Goal: Task Accomplishment & Management: Use online tool/utility

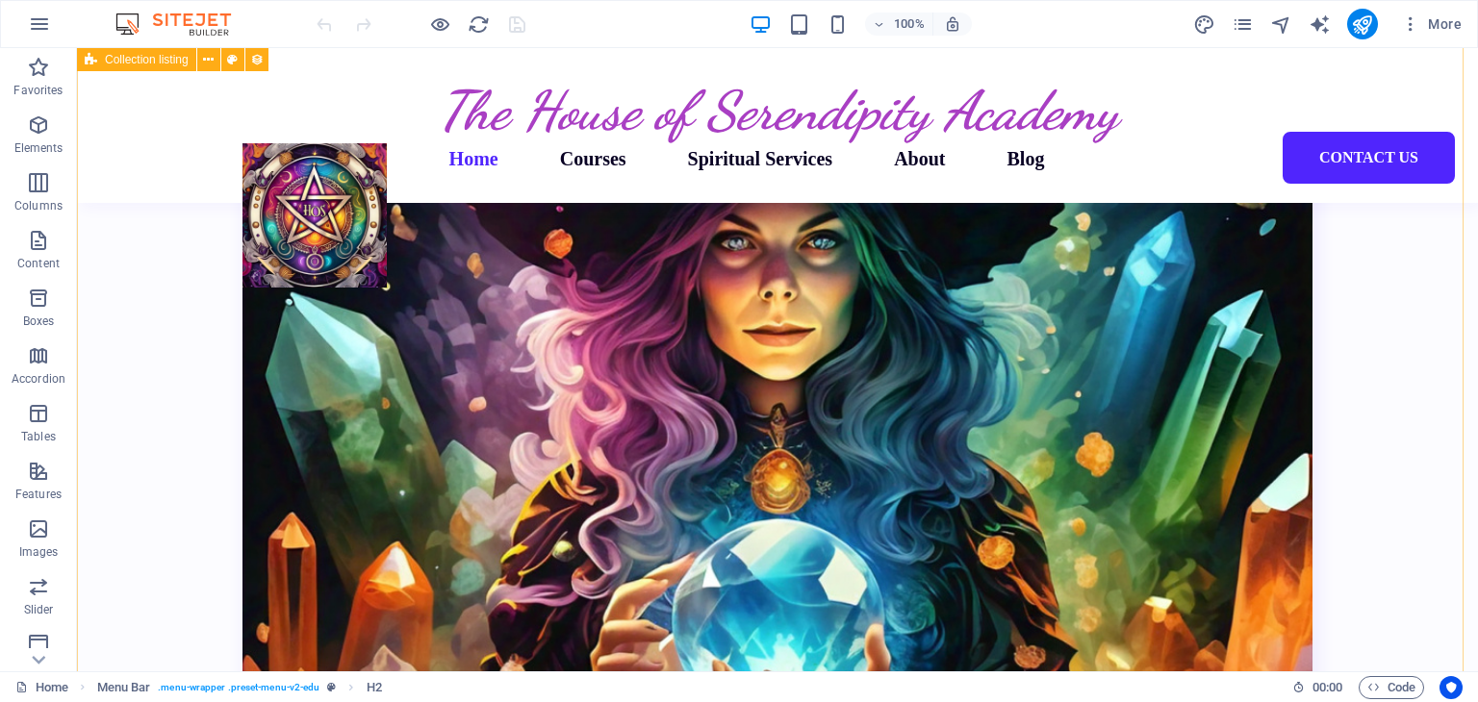
scroll to position [4234, 0]
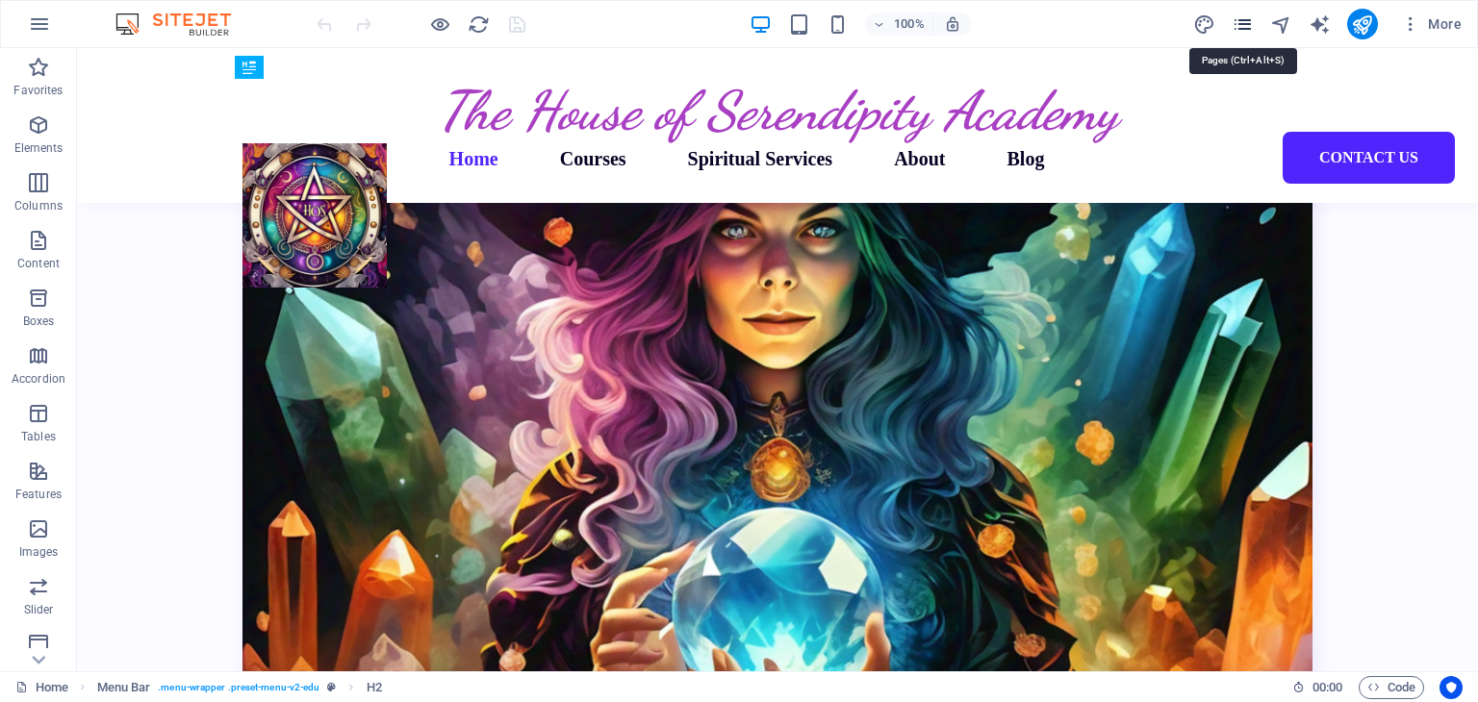
click at [1243, 28] on icon "pages" at bounding box center [1243, 24] width 22 height 22
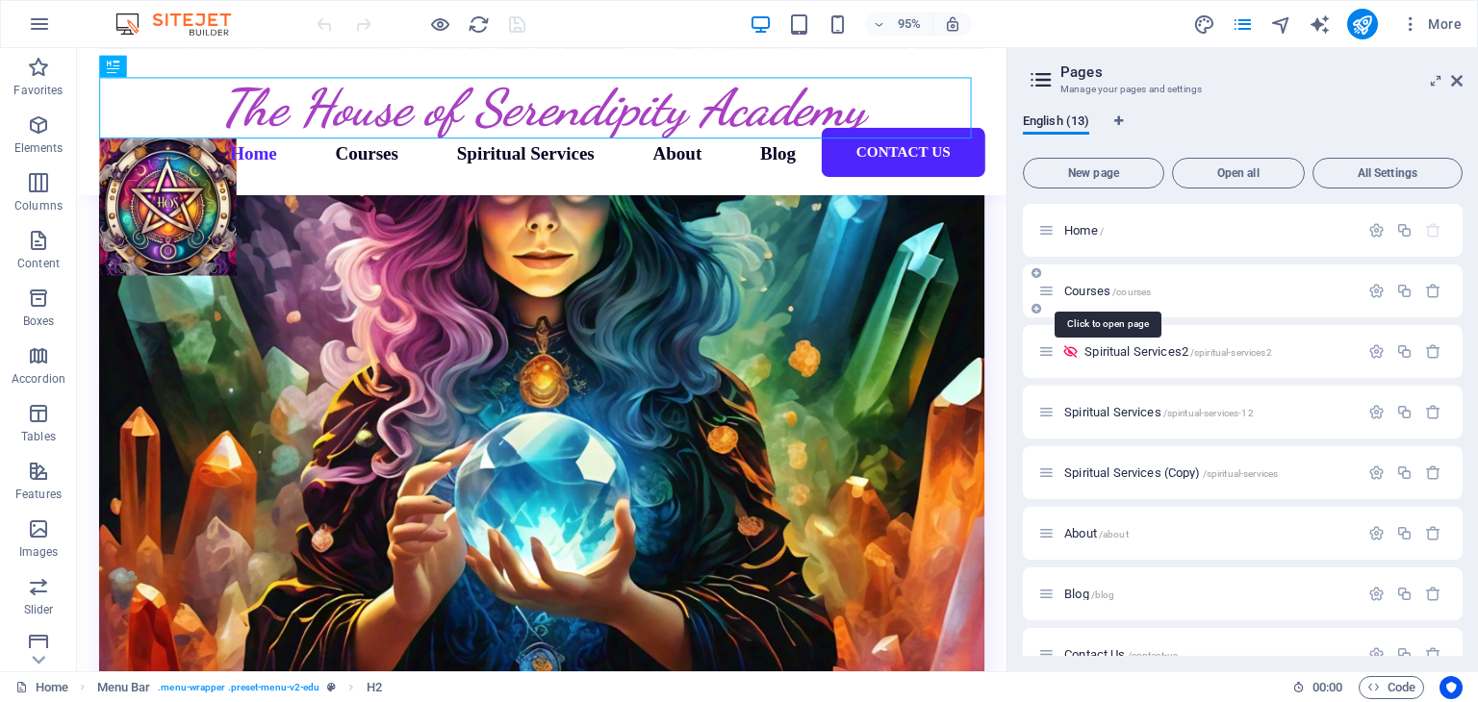
click at [1064, 293] on span "Courses /courses" at bounding box center [1107, 291] width 87 height 14
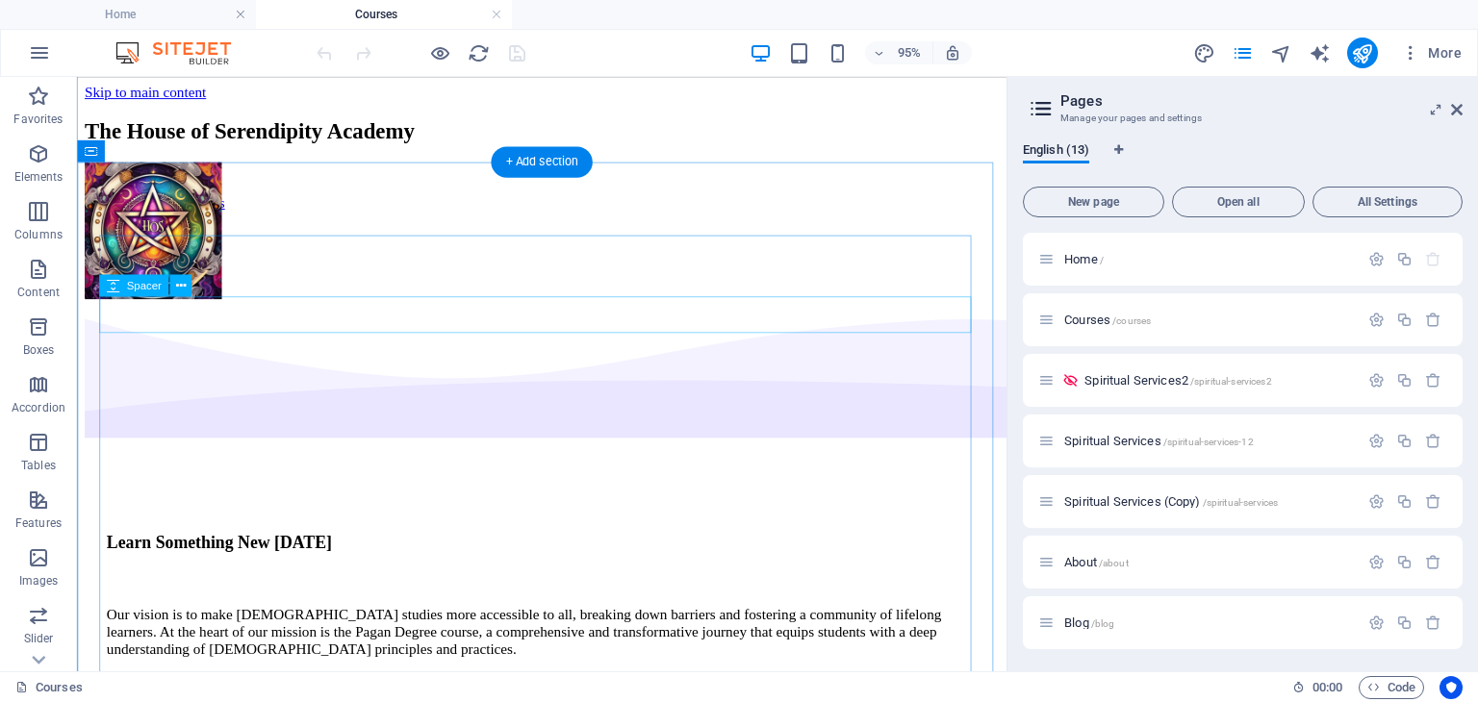
scroll to position [796, 0]
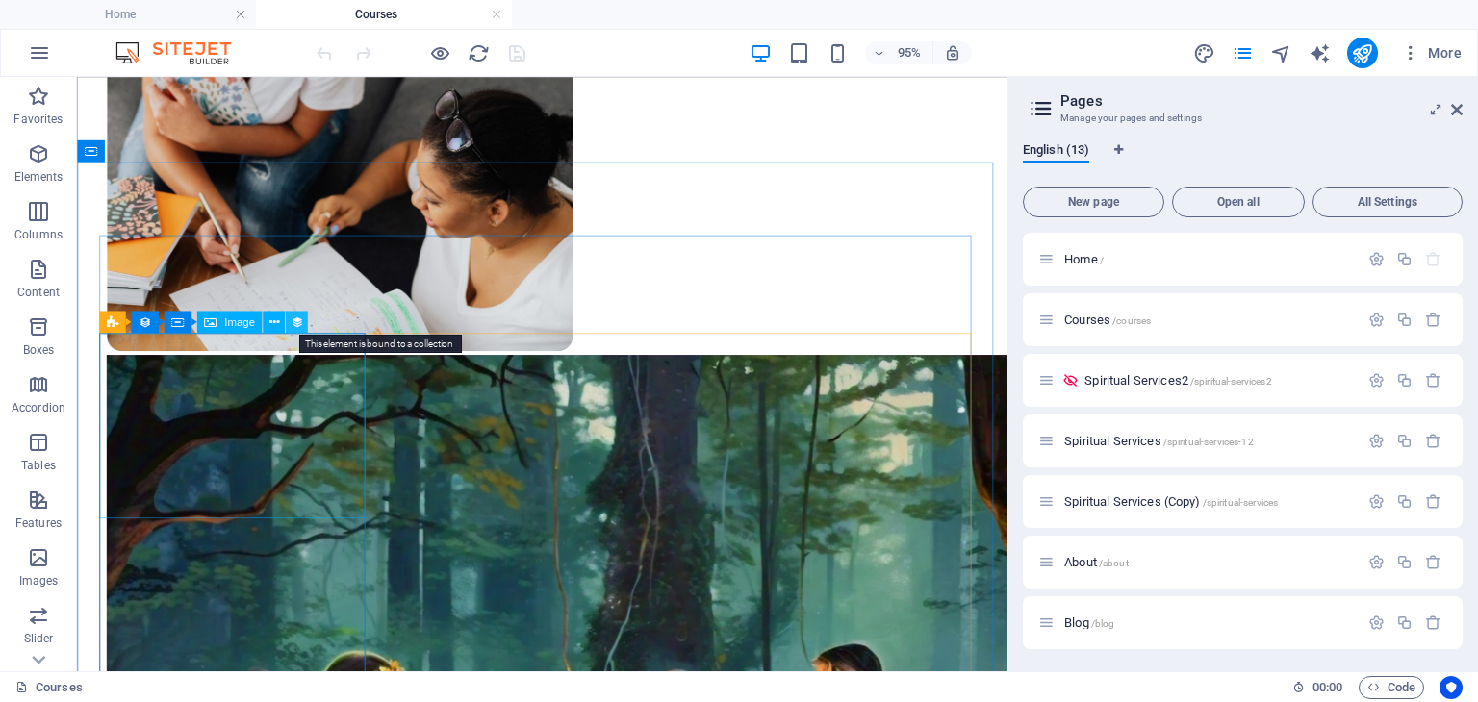
click at [297, 323] on icon at bounding box center [297, 322] width 13 height 19
select select "%"
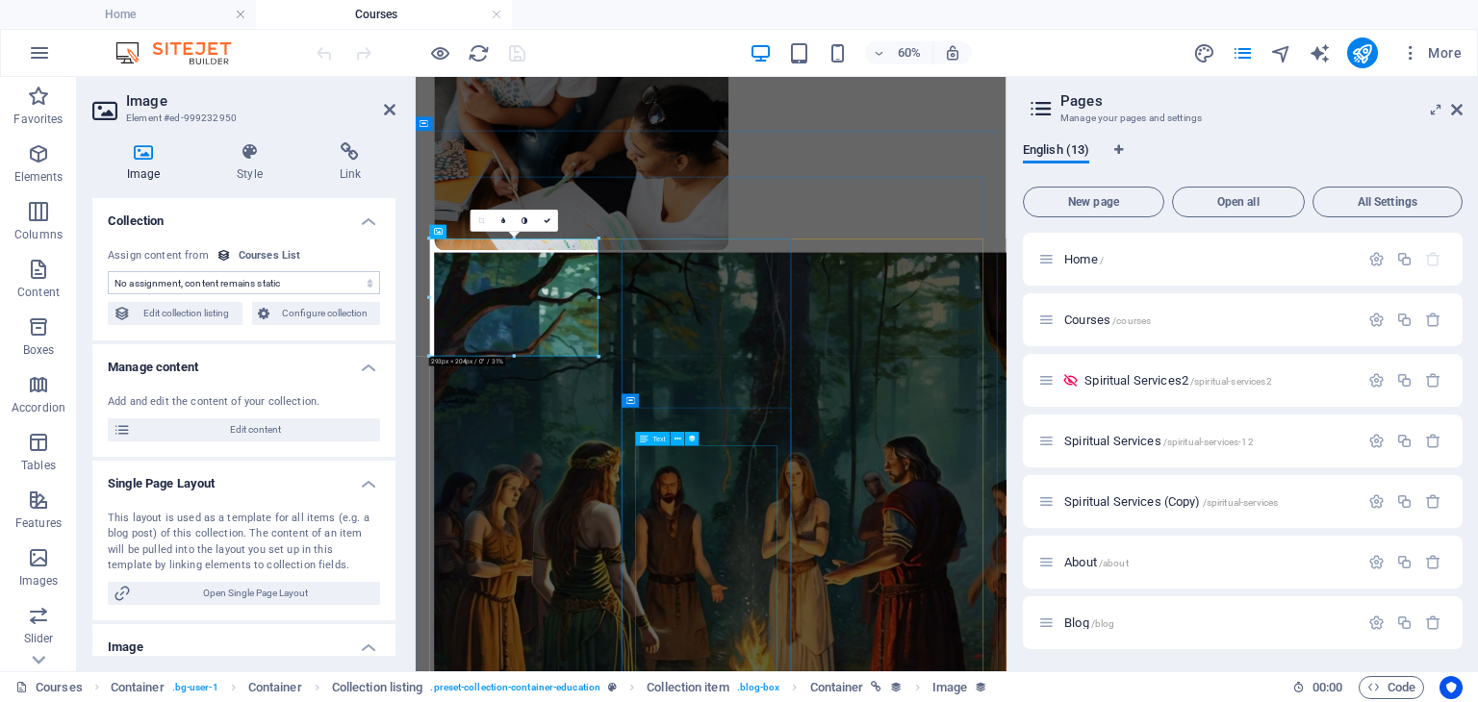
scroll to position [799, 0]
select select "our-course-image"
click at [241, 286] on select "No assignment, content remains static Created at (Date) Updated at (Date) Our C…" at bounding box center [244, 282] width 272 height 23
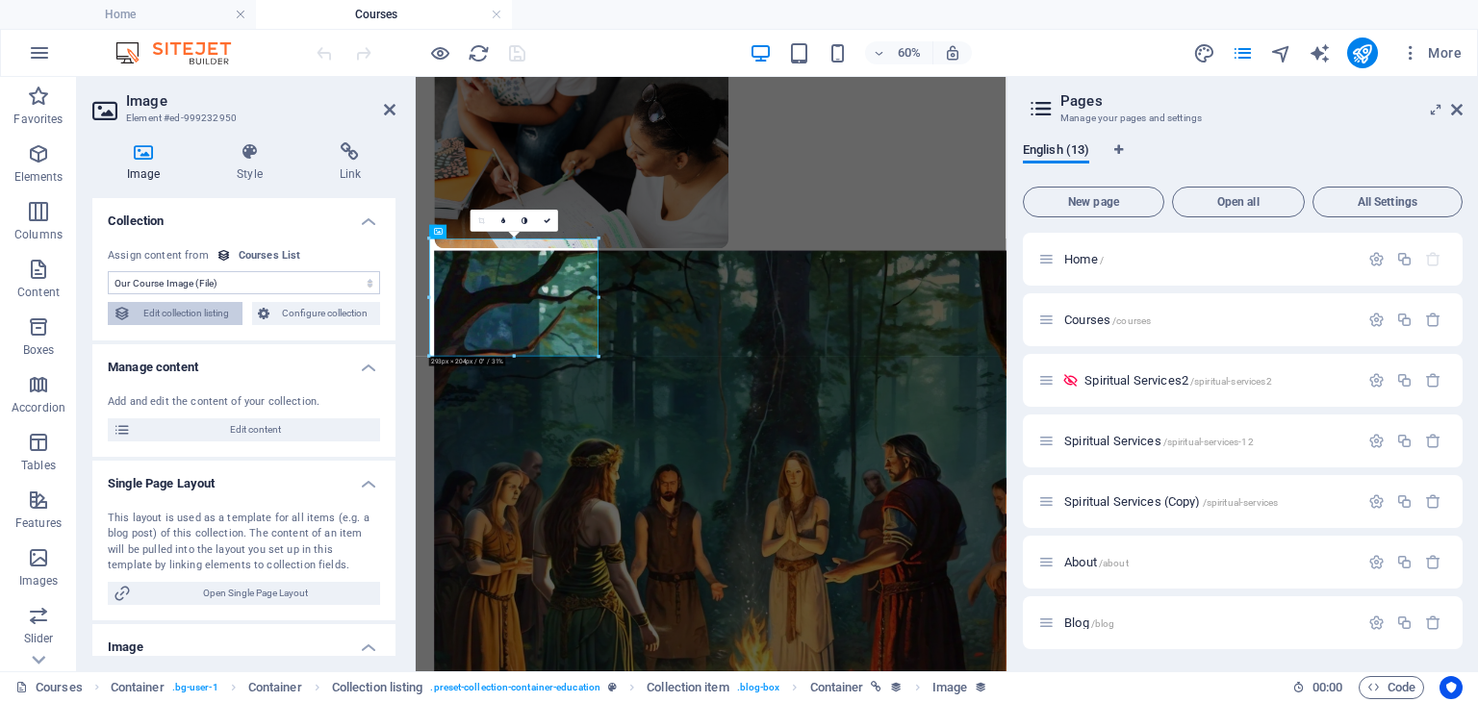
click at [200, 319] on span "Edit collection listing" at bounding box center [187, 313] width 100 height 23
select select "68b95ca213a35c27b9049917"
select select "createdAt_DESC"
select select "columns.our-top-course"
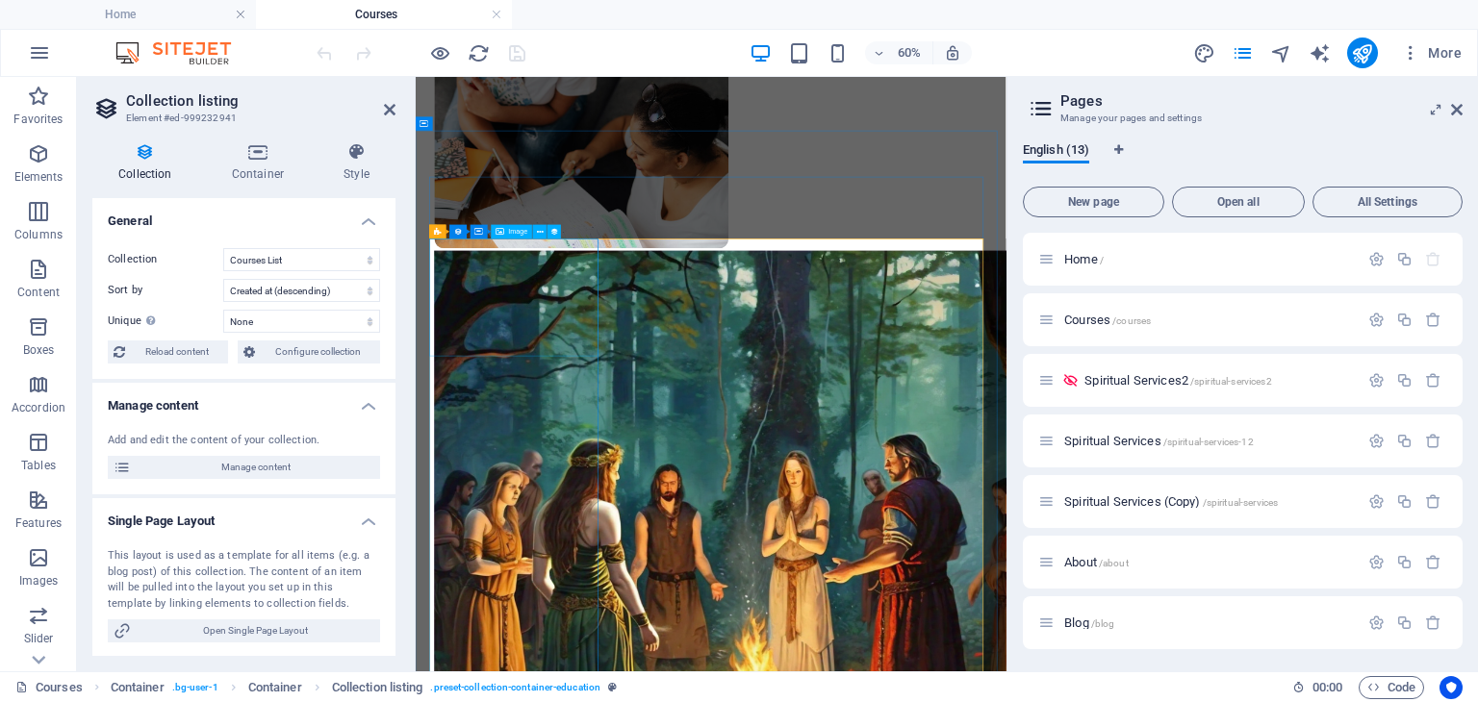
drag, startPoint x: 211, startPoint y: 271, endPoint x: 541, endPoint y: 238, distance: 331.8
click at [541, 238] on icon at bounding box center [540, 232] width 7 height 13
click at [539, 238] on icon at bounding box center [540, 232] width 7 height 13
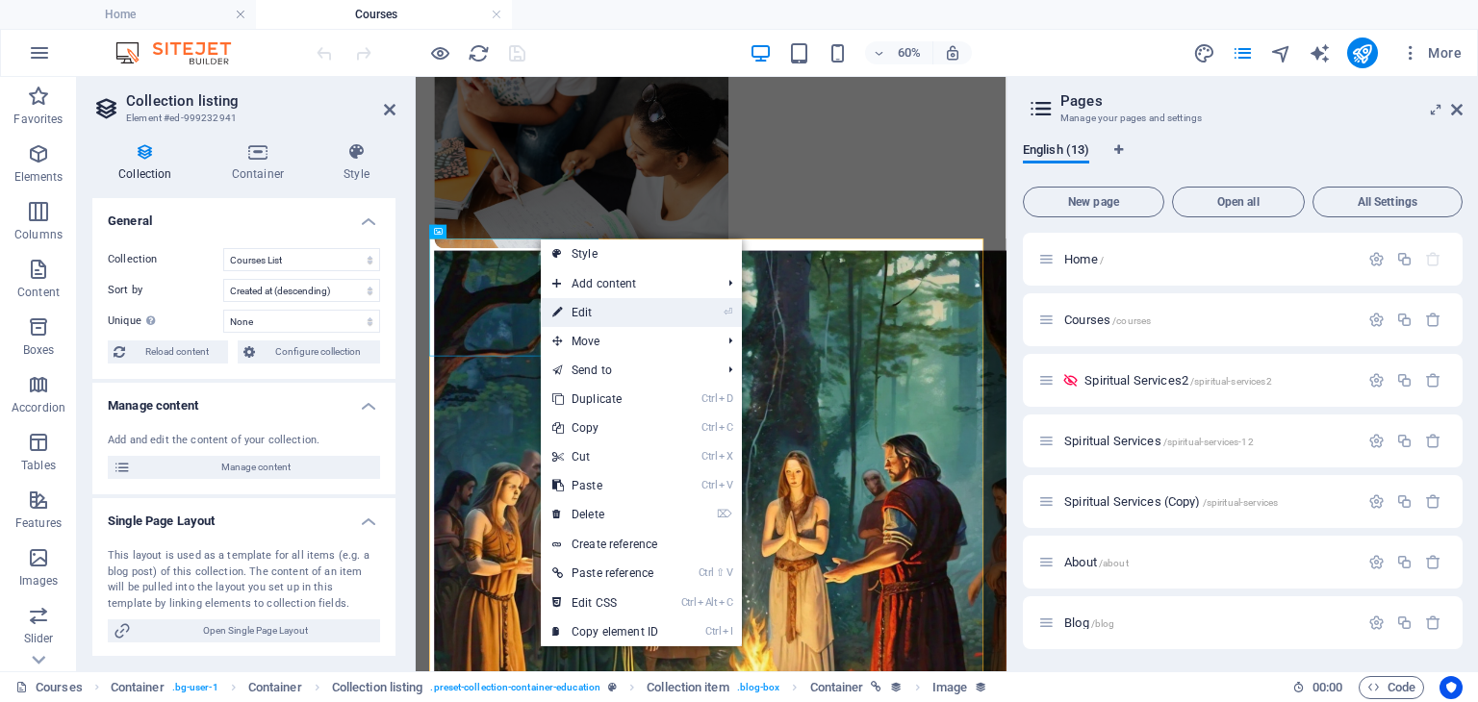
click at [569, 311] on link "⏎ Edit" at bounding box center [605, 312] width 129 height 29
select select "our-course-image"
select select "%"
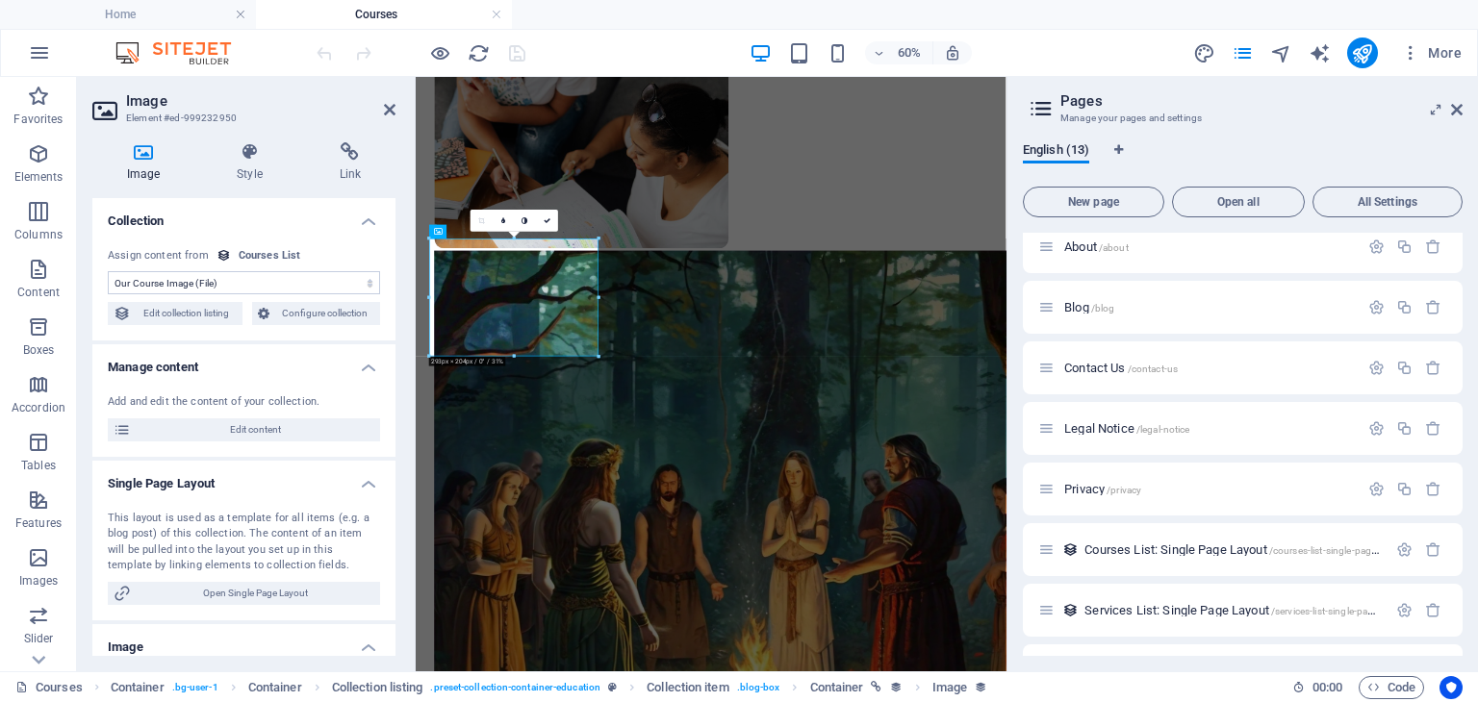
scroll to position [365, 0]
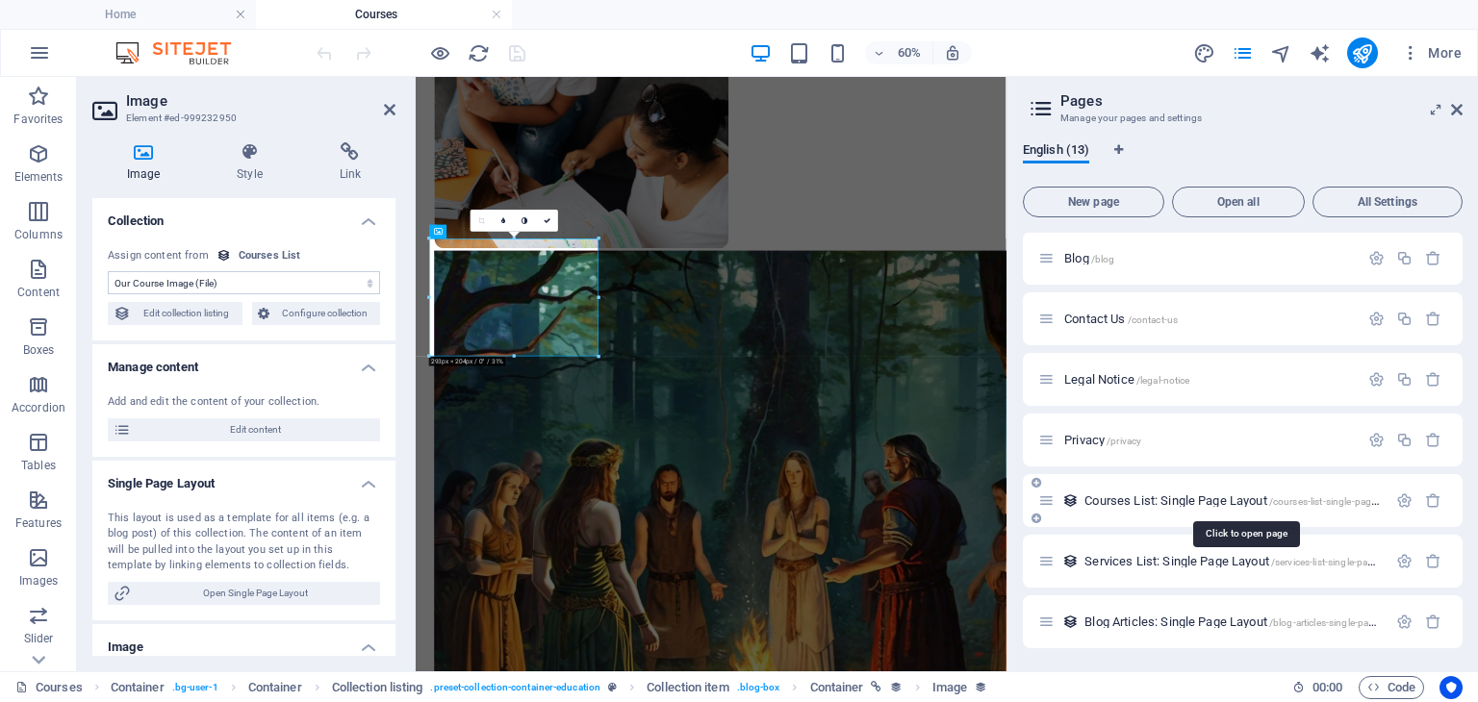
click at [1191, 500] on span "Courses List: Single Page Layout /courses-list-single-page-layout" at bounding box center [1244, 501] width 321 height 14
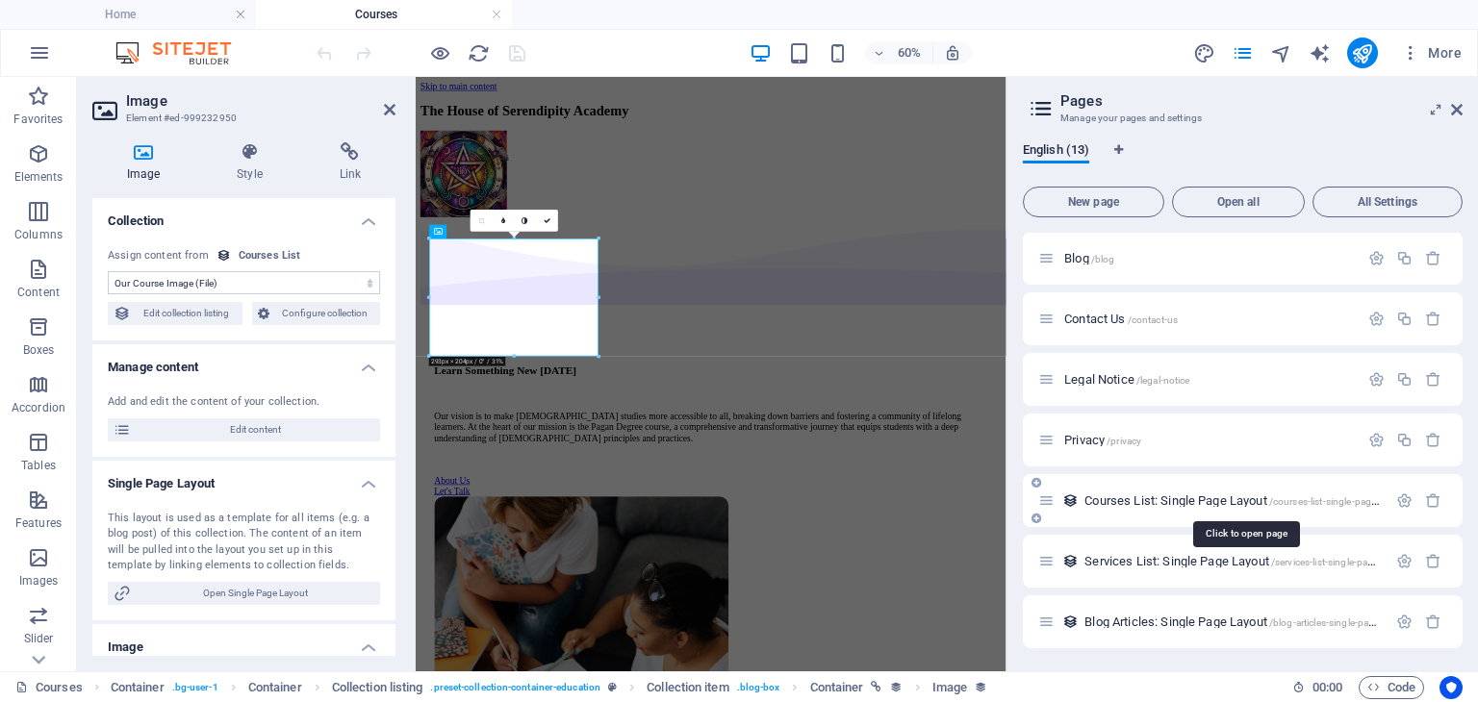
scroll to position [287, 0]
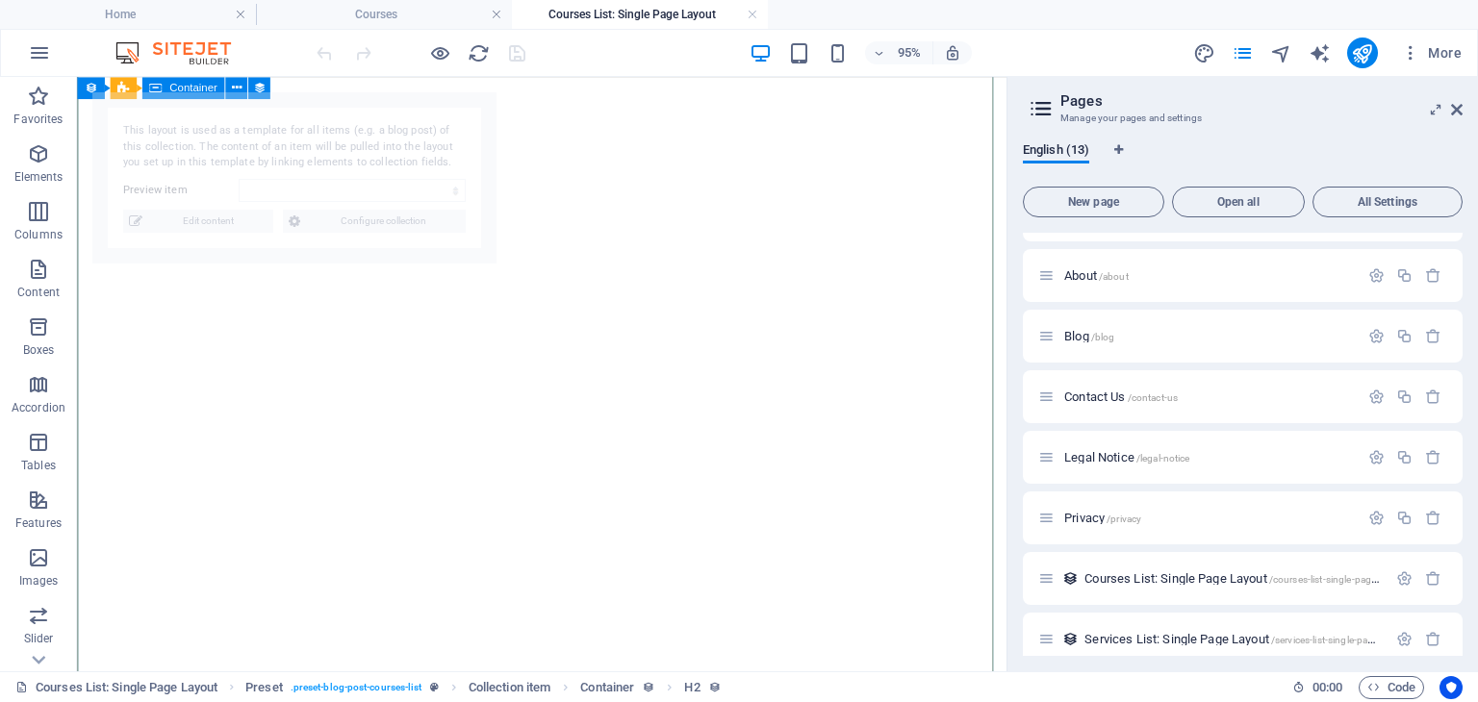
select select "68dbc77c9ad8c7b6690ccf39"
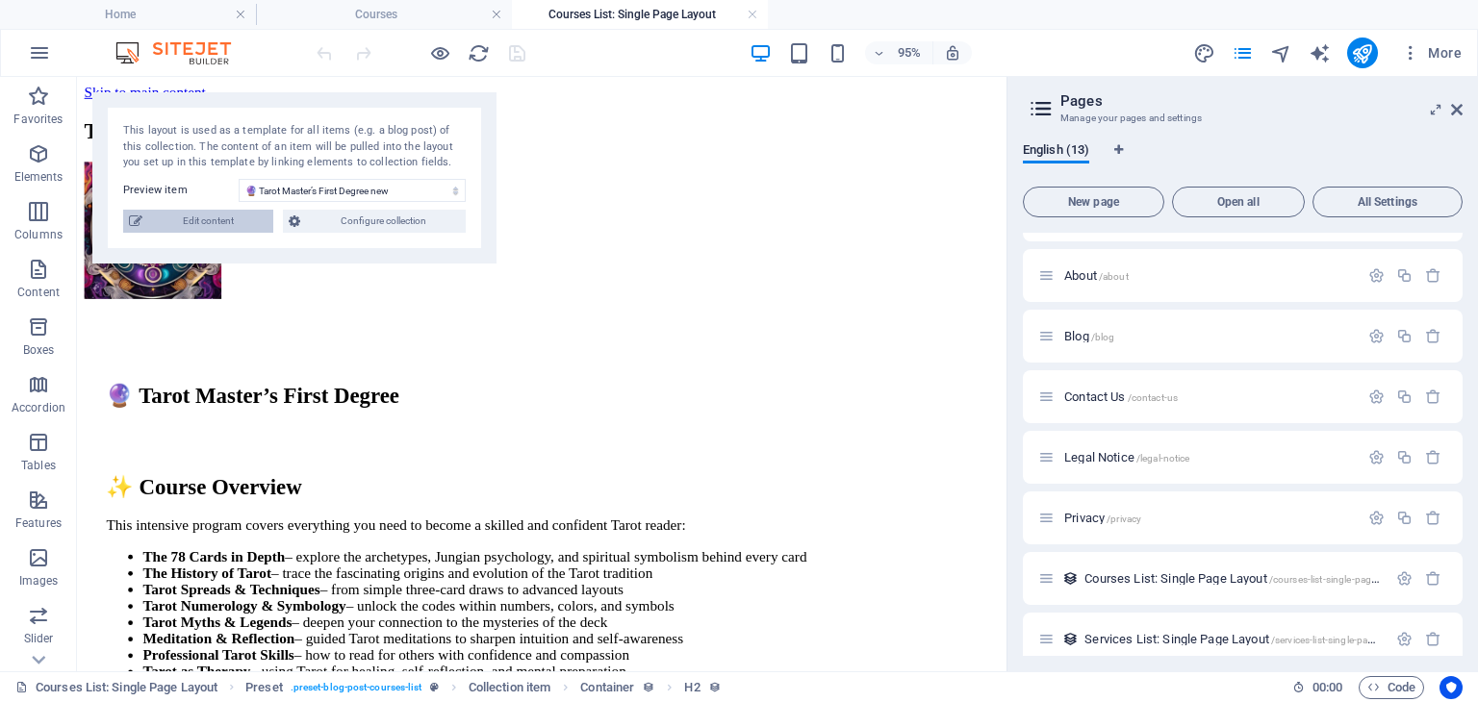
scroll to position [2076, 0]
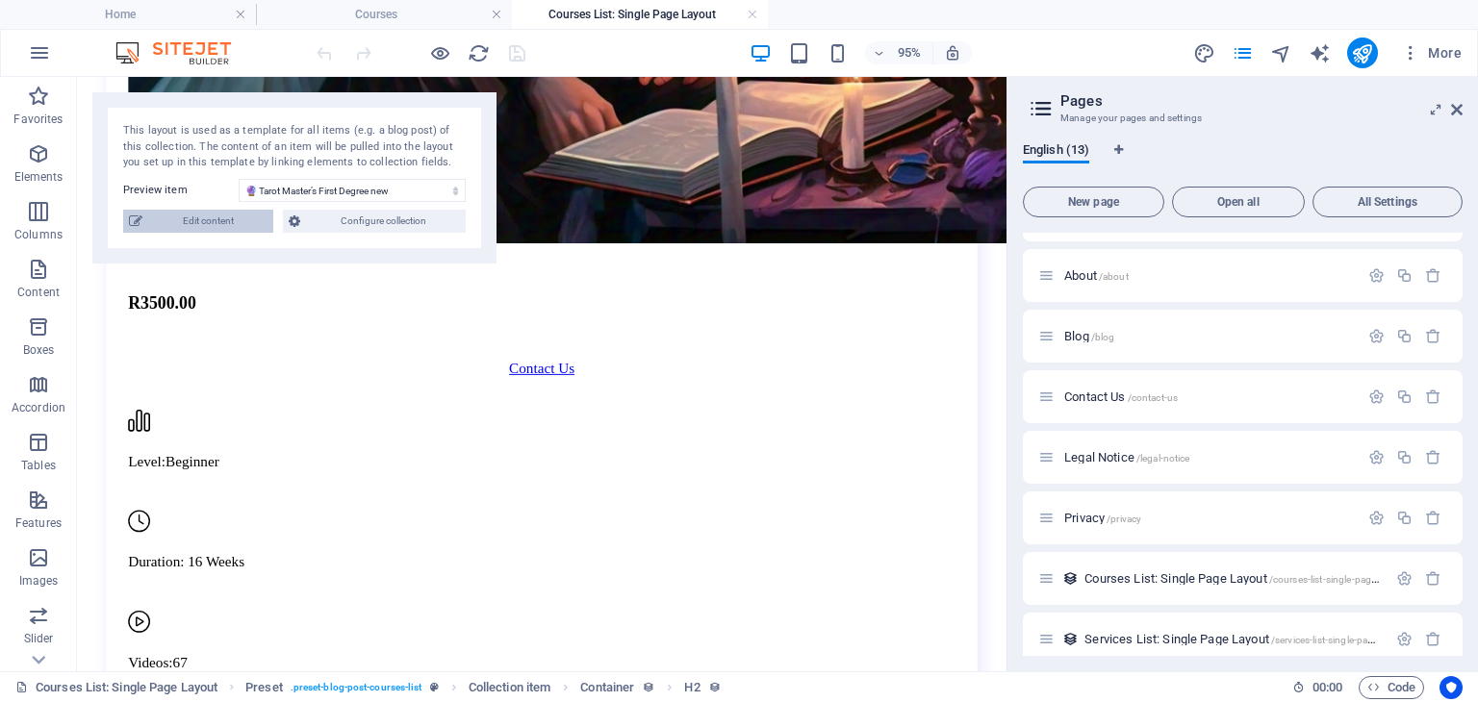
click at [223, 223] on span "Edit content" at bounding box center [207, 221] width 119 height 23
select select "[DOMAIN_NAME]_ASC"
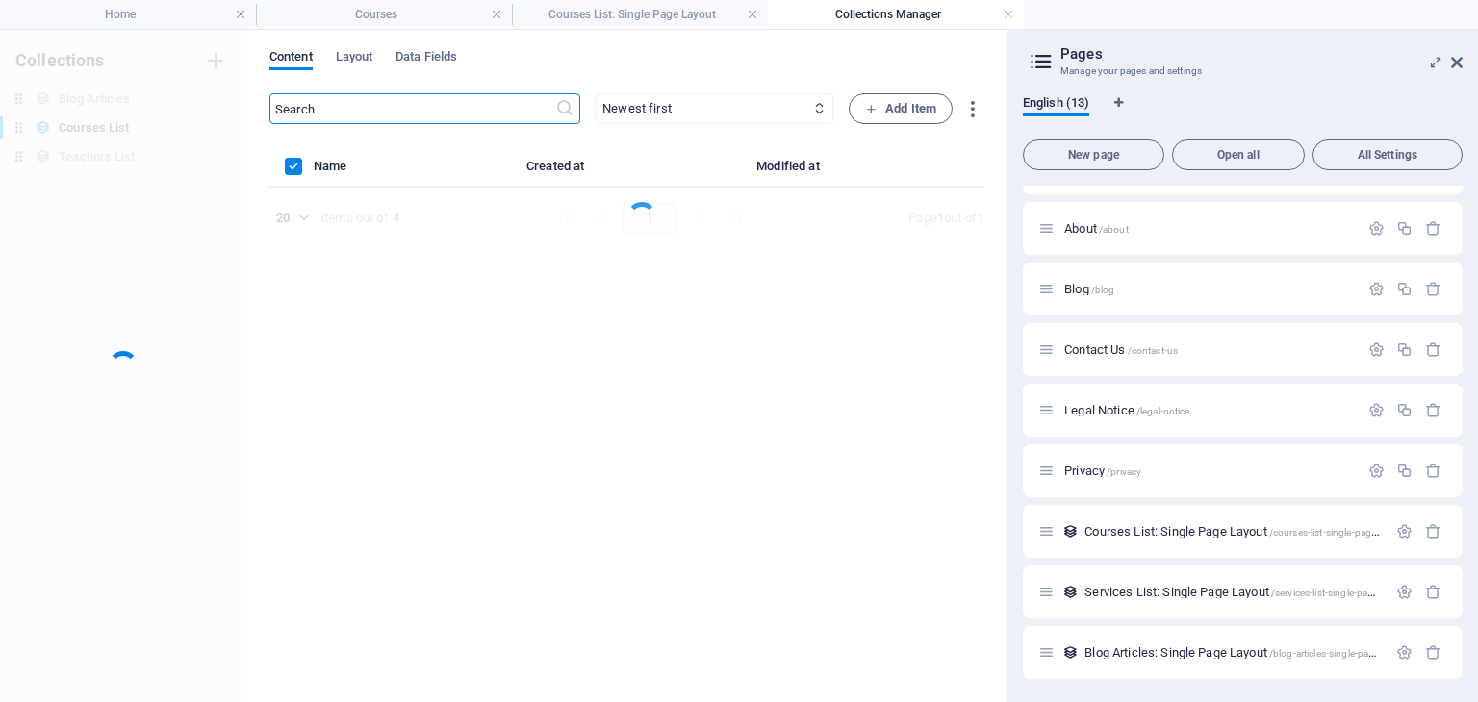
scroll to position [0, 0]
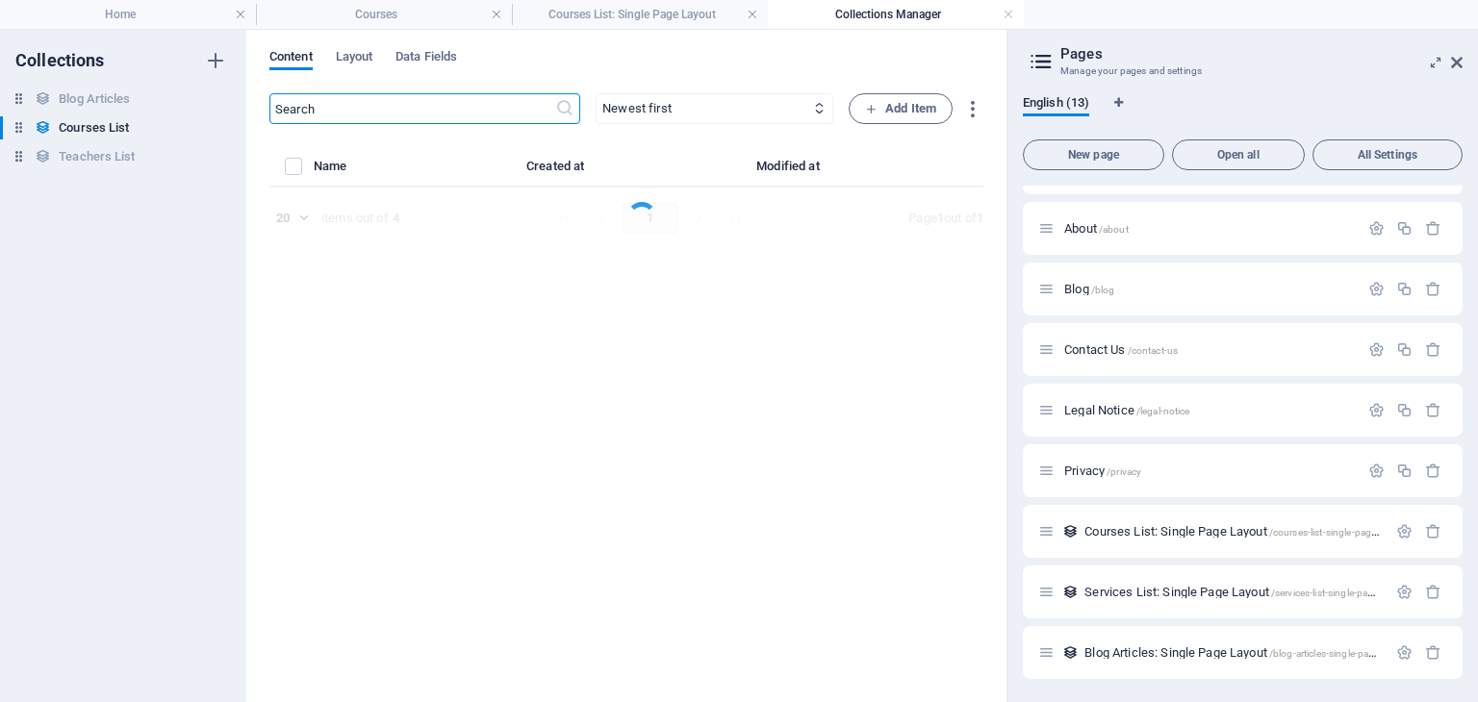
select select "Creativity"
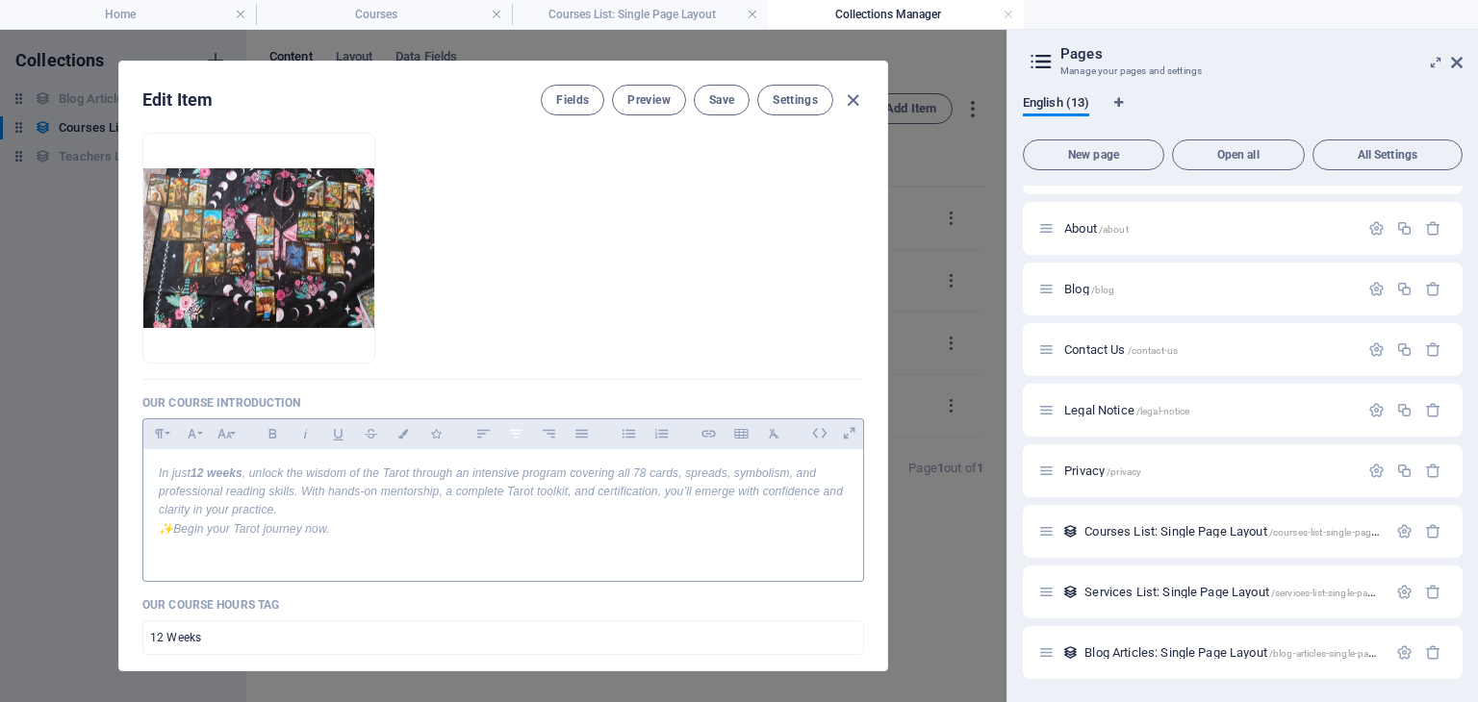
scroll to position [289, 0]
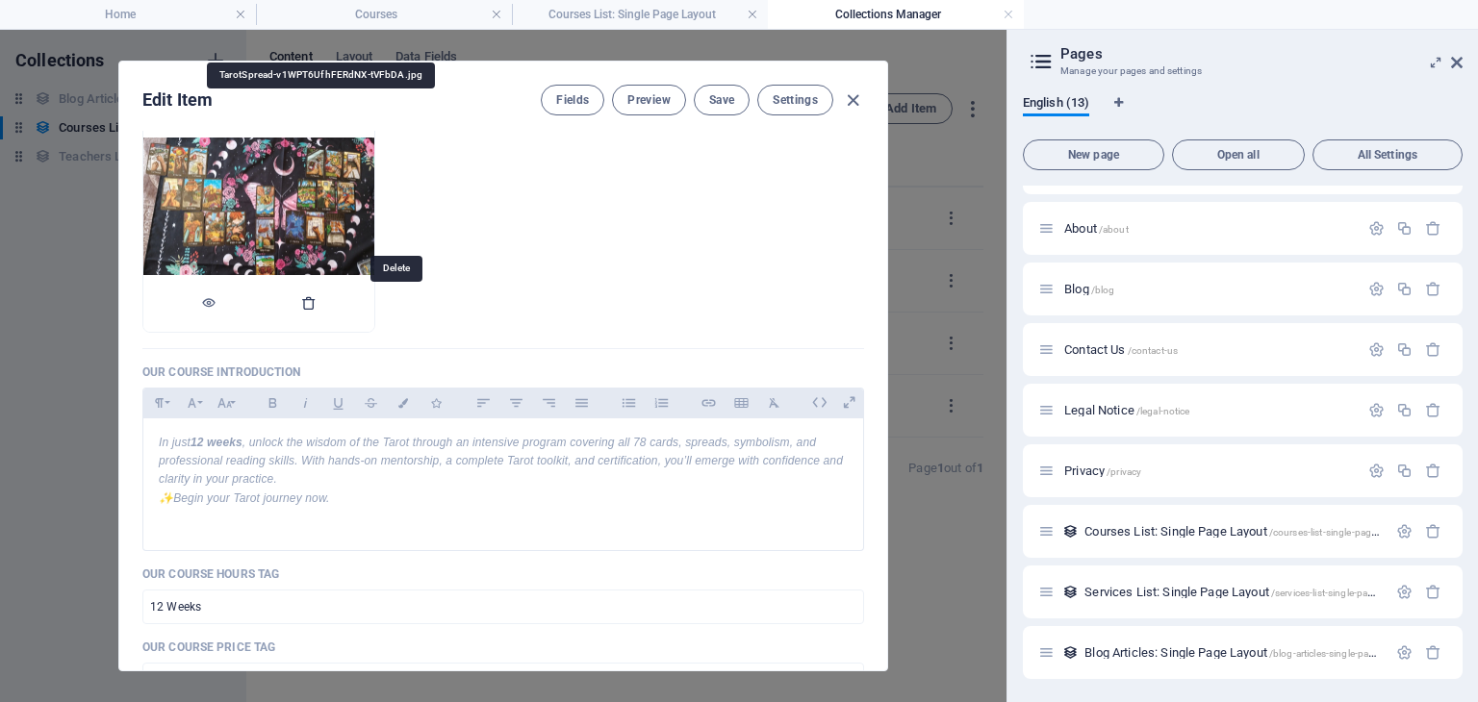
click at [317, 301] on icon "button" at bounding box center [308, 302] width 15 height 15
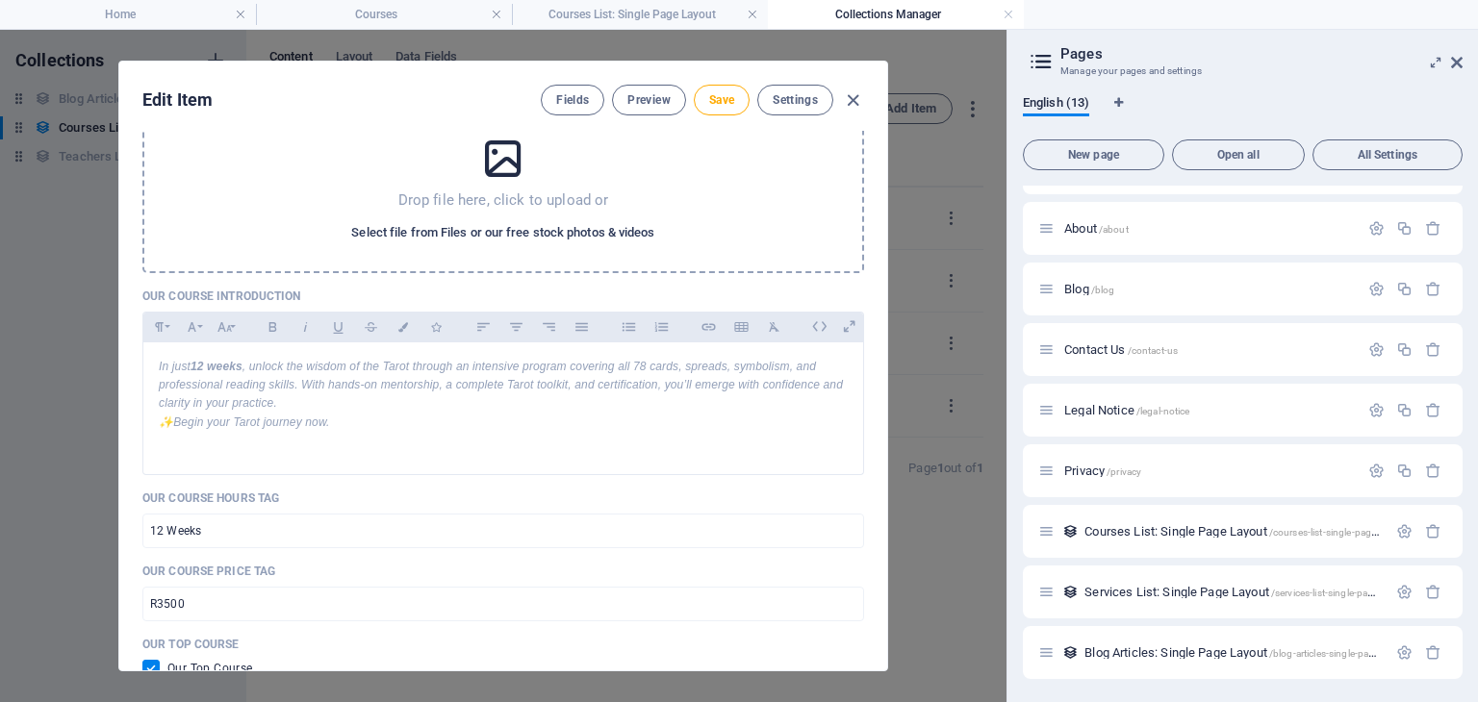
click at [460, 234] on span "Select file from Files or our free stock photos & videos" at bounding box center [502, 232] width 303 height 23
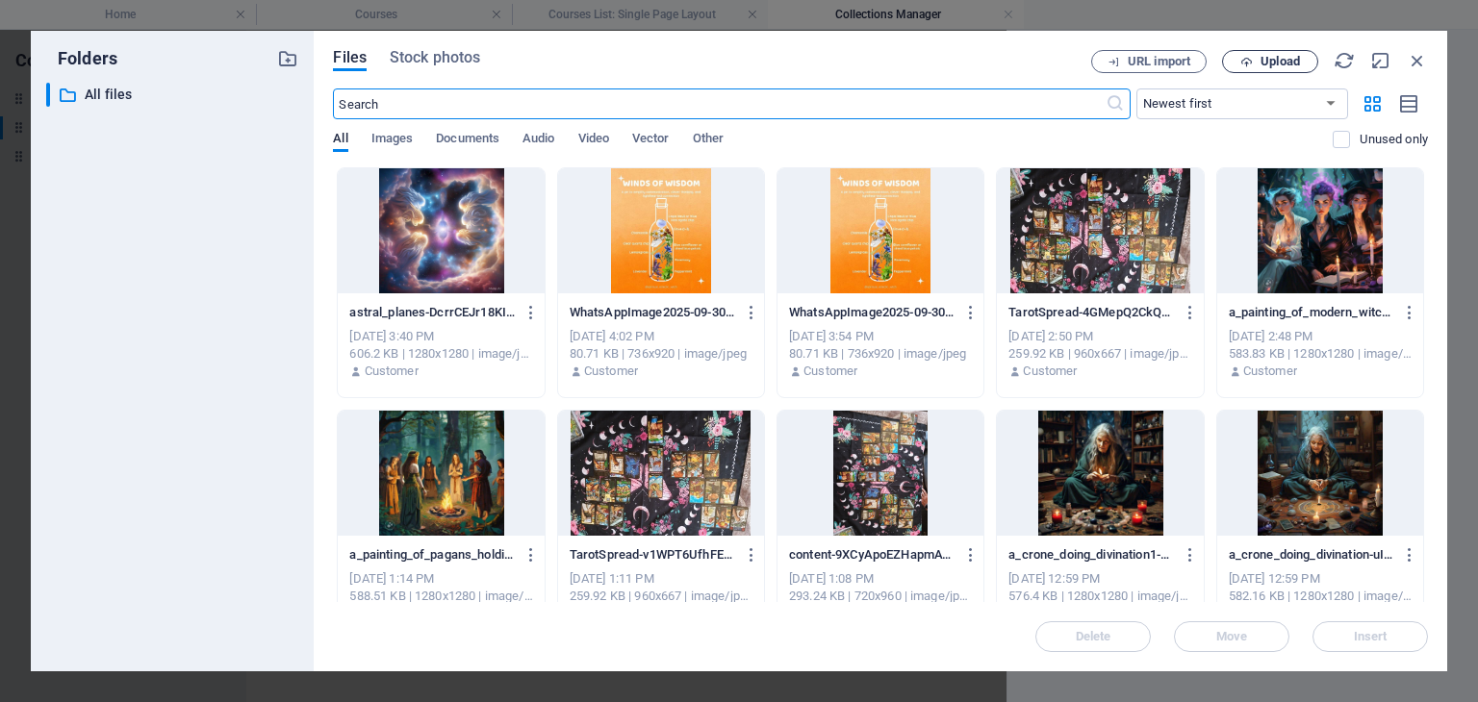
click at [1264, 59] on span "Upload" at bounding box center [1280, 62] width 39 height 12
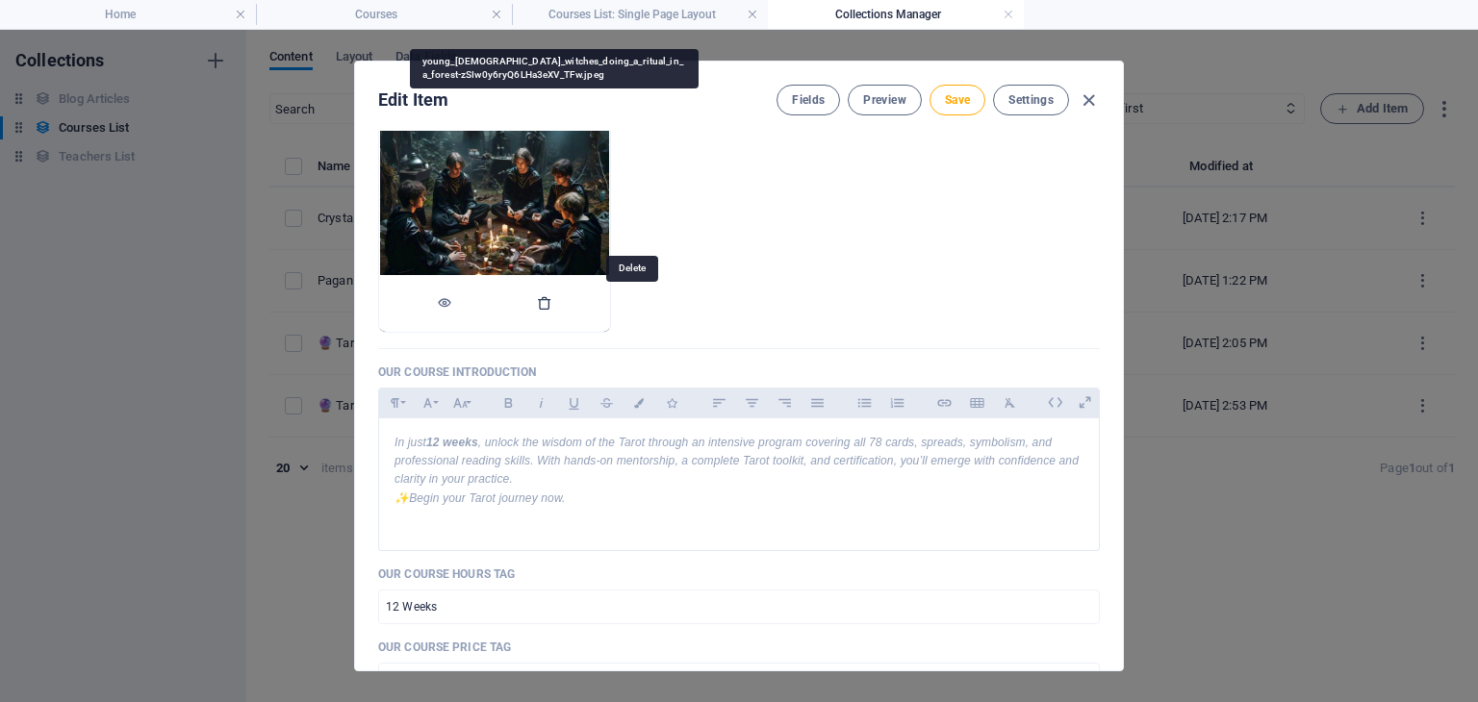
click at [552, 301] on icon "button" at bounding box center [544, 302] width 15 height 15
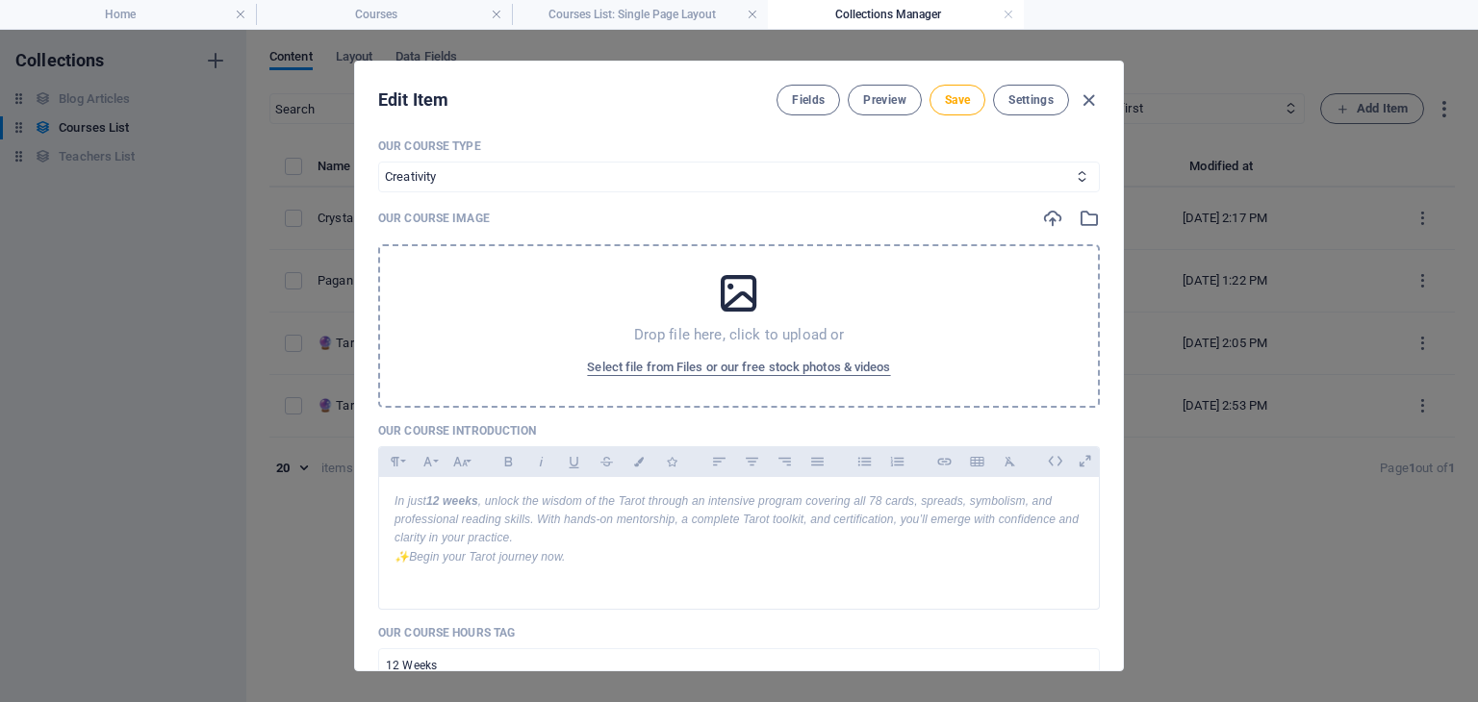
scroll to position [0, 0]
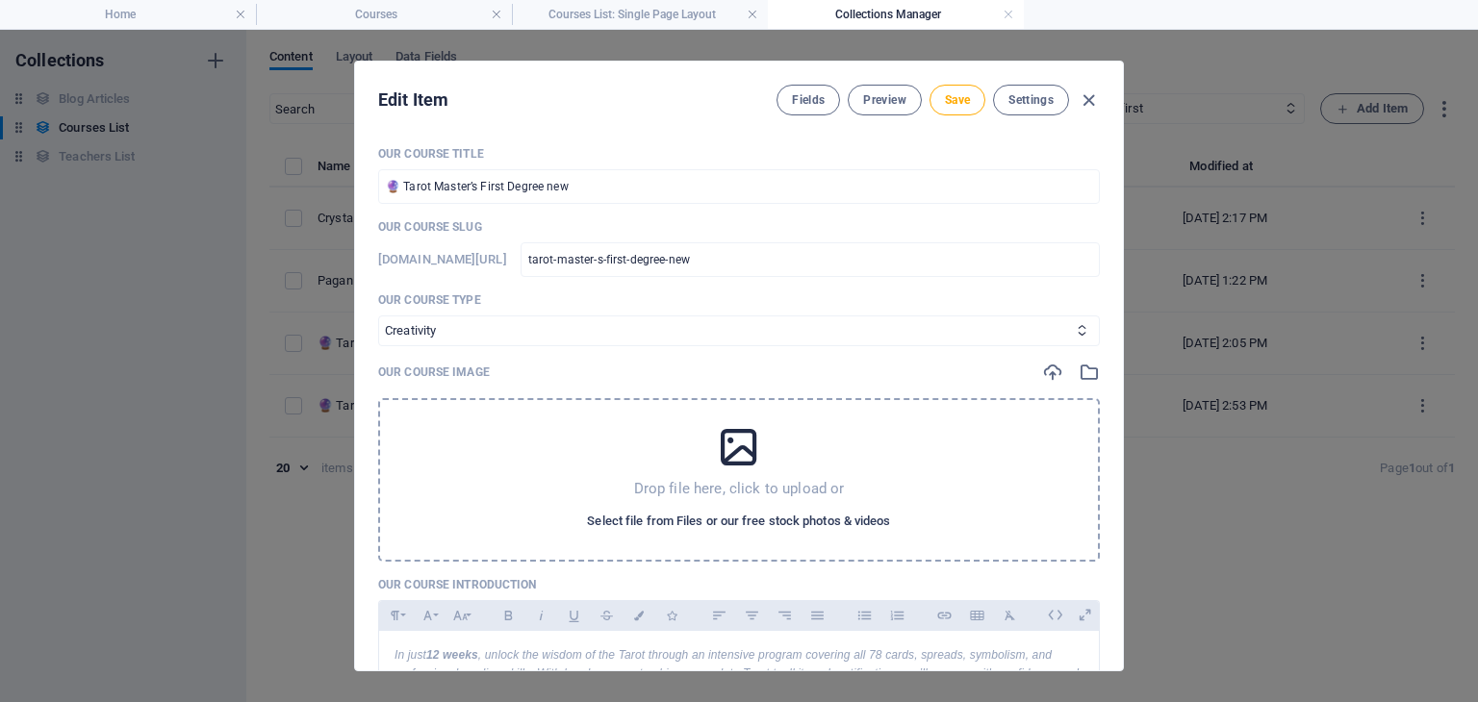
click at [751, 516] on span "Select file from Files or our free stock photos & videos" at bounding box center [738, 521] width 303 height 23
